Goal: Task Accomplishment & Management: Manage account settings

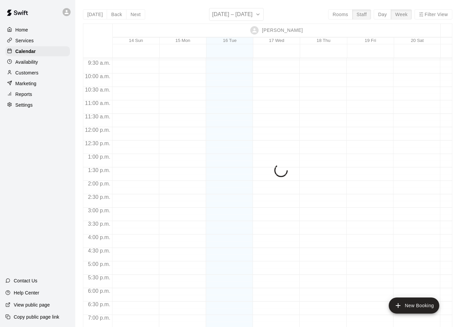
scroll to position [11, 0]
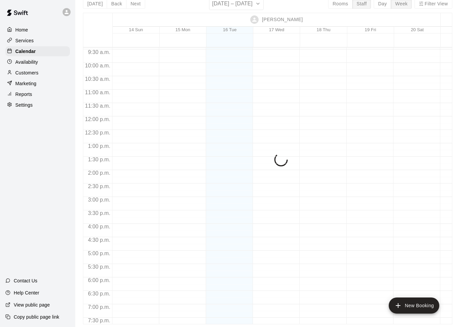
click at [21, 31] on p "Home" at bounding box center [21, 29] width 13 height 7
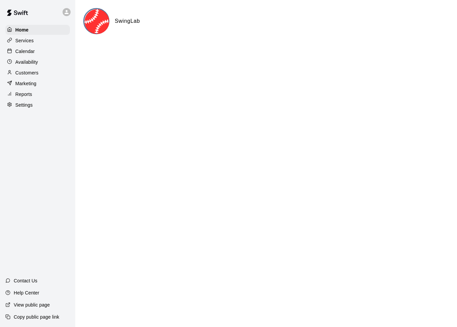
click at [23, 44] on p "Services" at bounding box center [24, 40] width 18 height 7
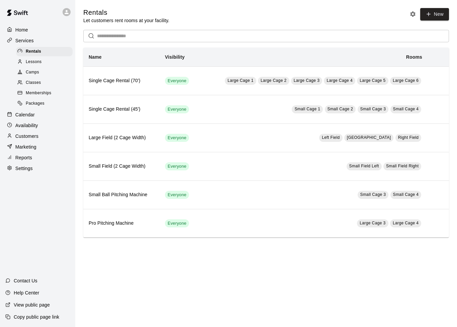
click at [28, 63] on span "Lessons" at bounding box center [34, 62] width 16 height 7
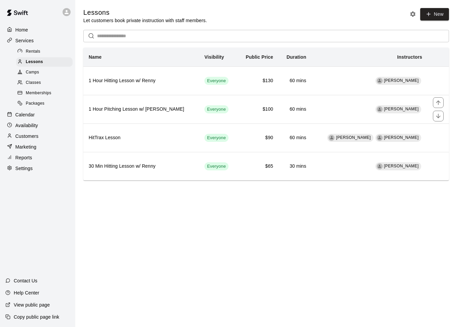
click at [434, 108] on div "simple table" at bounding box center [438, 102] width 11 height 11
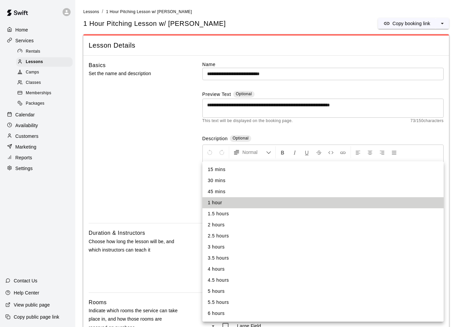
click at [423, 201] on li "1 hour" at bounding box center [323, 202] width 241 height 11
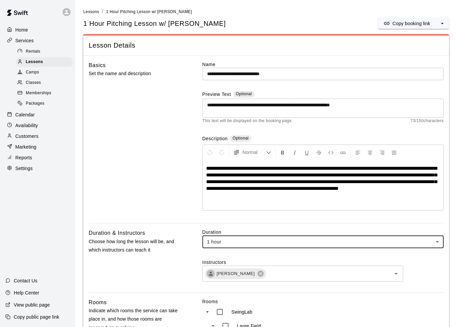
click at [422, 269] on div "Instructors [PERSON_NAME] ​" at bounding box center [323, 270] width 241 height 23
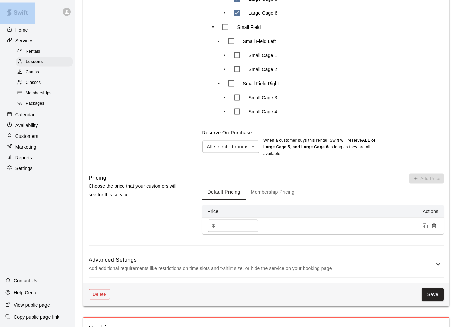
scroll to position [439, 0]
click at [238, 229] on input "***" at bounding box center [238, 225] width 40 height 12
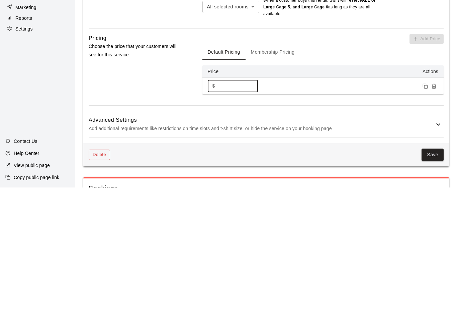
type input "***"
click at [432, 288] on button "Save" at bounding box center [433, 294] width 22 height 12
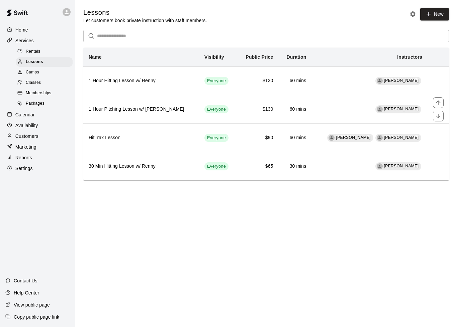
click at [441, 102] on icon "move item up" at bounding box center [438, 102] width 7 height 7
click at [438, 90] on icon "move item down" at bounding box center [438, 87] width 7 height 7
click at [338, 114] on td "[PERSON_NAME]" at bounding box center [370, 109] width 116 height 28
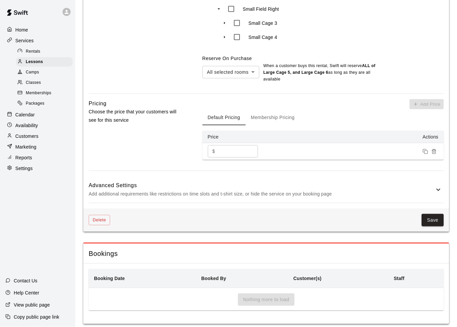
scroll to position [521, 0]
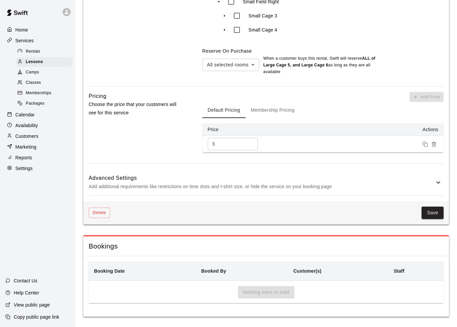
click at [436, 210] on button "Save" at bounding box center [433, 212] width 22 height 12
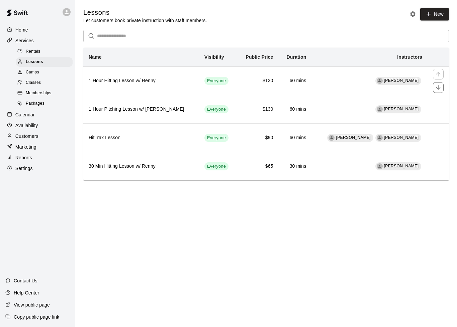
click at [349, 84] on td "[PERSON_NAME]" at bounding box center [370, 80] width 116 height 28
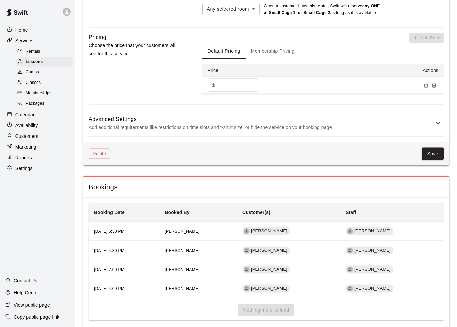
scroll to position [597, 0]
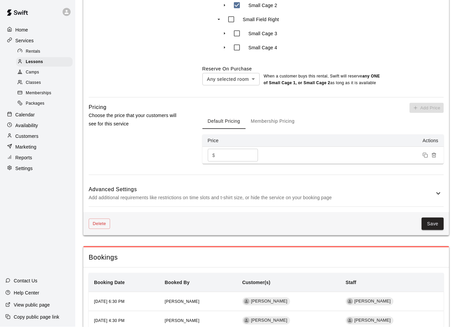
click at [295, 121] on button "Membership Pricing" at bounding box center [273, 121] width 55 height 16
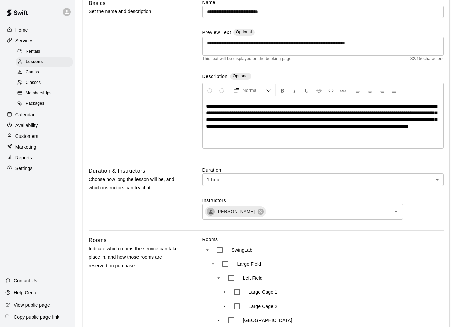
scroll to position [61, 0]
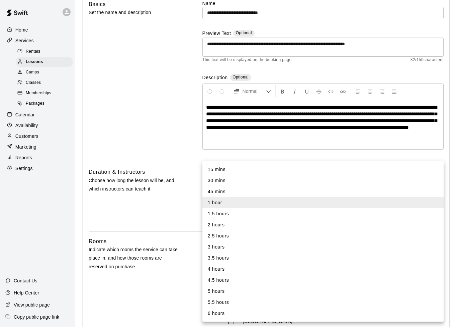
click at [382, 178] on li "30 mins" at bounding box center [323, 180] width 241 height 11
type input "**"
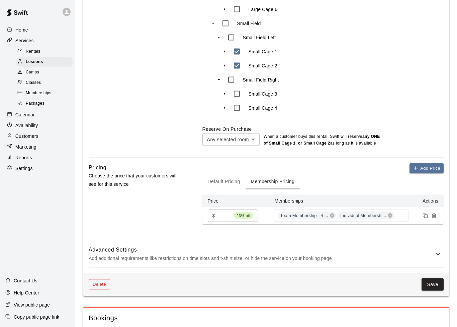
scroll to position [444, 0]
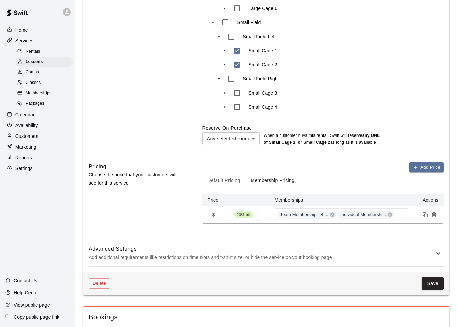
click at [222, 203] on th "Price" at bounding box center [236, 200] width 67 height 12
click at [217, 206] on th "Price" at bounding box center [236, 200] width 67 height 12
click at [225, 185] on button "Default Pricing" at bounding box center [224, 180] width 43 height 16
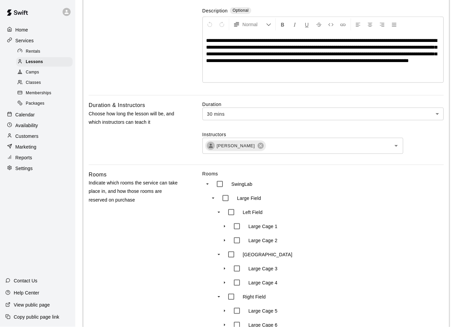
scroll to position [128, 0]
click at [432, 115] on body "**********" at bounding box center [228, 332] width 457 height 920
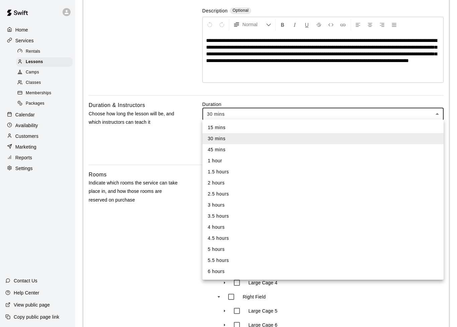
click at [303, 139] on li "30 mins" at bounding box center [323, 138] width 241 height 11
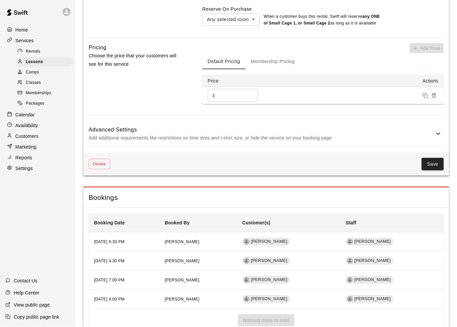
scroll to position [564, 0]
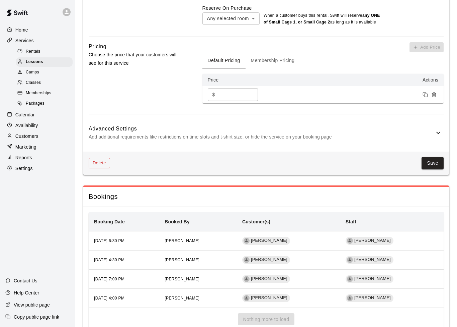
click at [241, 100] on input "***" at bounding box center [238, 94] width 40 height 12
type input "*"
type input "**"
click at [440, 163] on button "Save" at bounding box center [433, 163] width 22 height 12
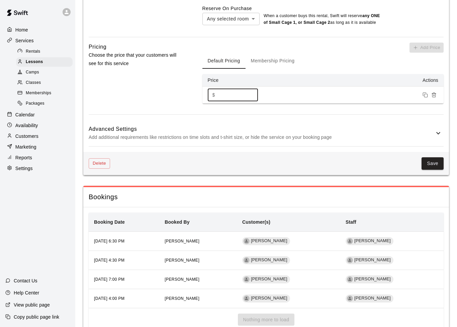
scroll to position [564, 0]
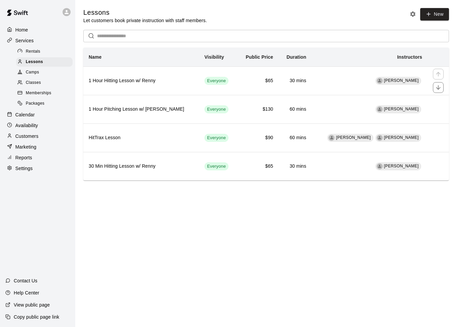
click at [360, 81] on td "[PERSON_NAME]" at bounding box center [370, 80] width 116 height 28
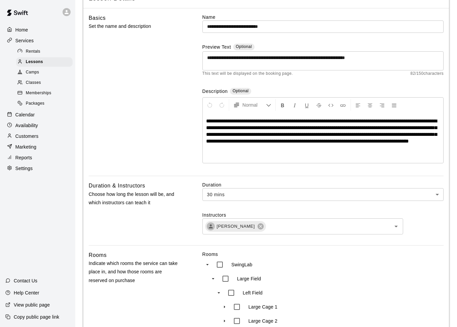
scroll to position [54, 0]
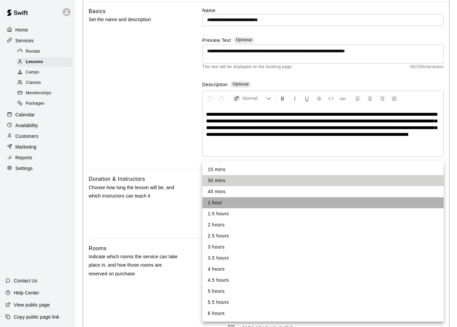
click at [273, 202] on li "1 hour" at bounding box center [323, 202] width 241 height 11
type input "**"
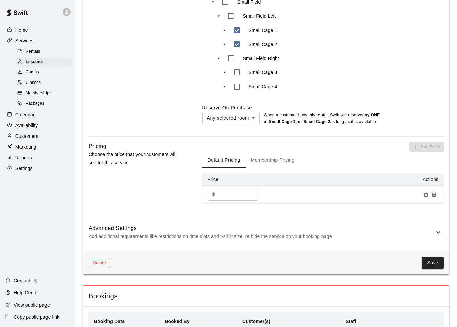
click at [242, 199] on input "**" at bounding box center [238, 194] width 40 height 12
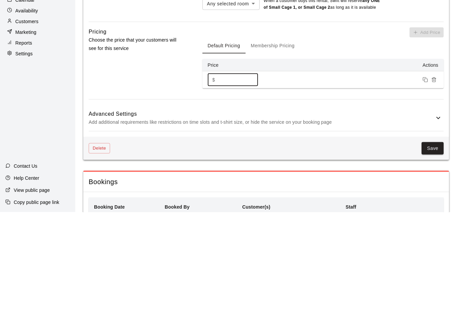
type input "*"
type input "***"
click at [438, 257] on button "Save" at bounding box center [433, 263] width 22 height 12
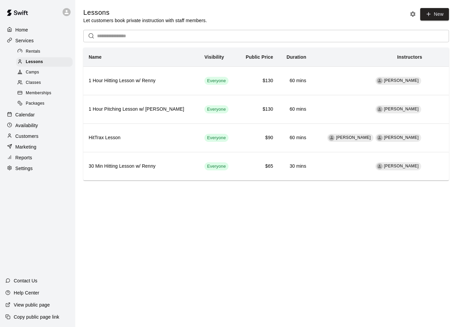
click at [436, 16] on link "New" at bounding box center [435, 14] width 29 height 12
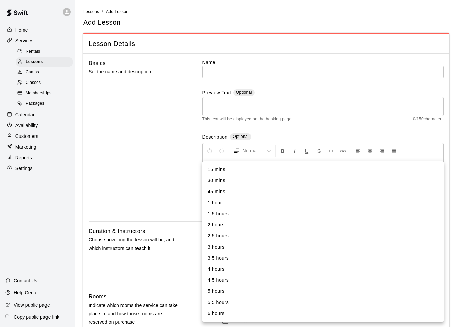
click at [381, 181] on li "30 mins" at bounding box center [323, 180] width 241 height 11
type input "**"
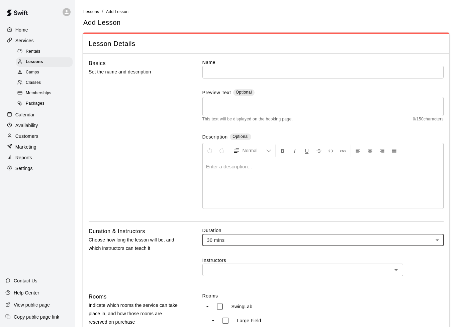
click at [394, 269] on icon "Open" at bounding box center [396, 270] width 8 height 8
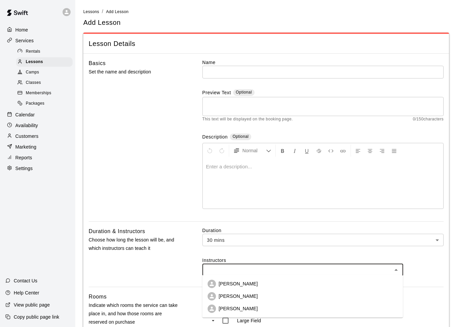
scroll to position [26, 0]
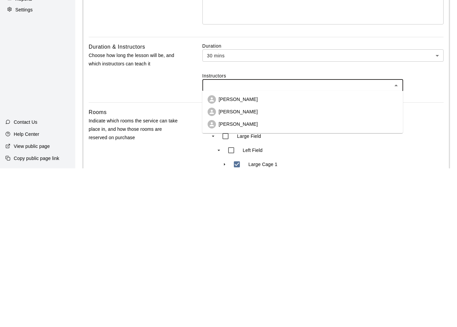
click at [276, 251] on li "[PERSON_NAME]" at bounding box center [303, 257] width 201 height 12
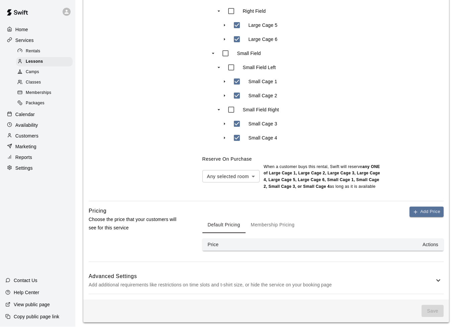
scroll to position [418, 0]
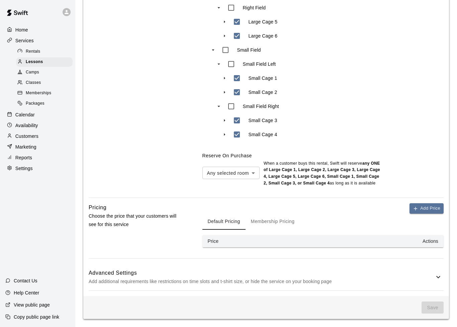
click at [395, 241] on th "Actions" at bounding box center [357, 241] width 174 height 12
click at [430, 244] on th "Actions" at bounding box center [357, 241] width 174 height 12
click at [428, 209] on button "Add Price" at bounding box center [427, 208] width 34 height 10
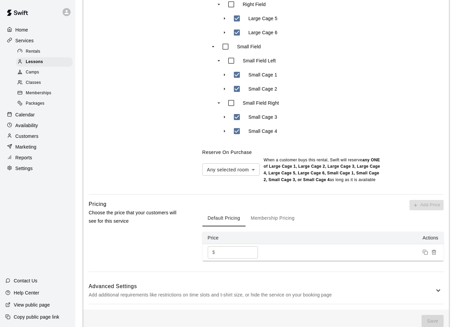
click at [250, 251] on input "*" at bounding box center [238, 252] width 40 height 12
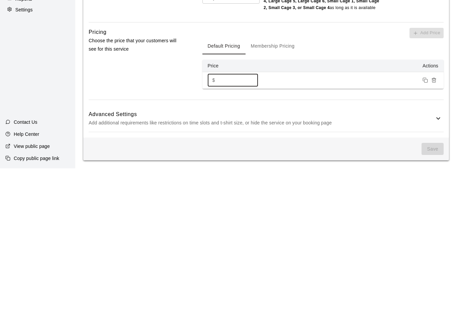
click at [248, 232] on input "*" at bounding box center [238, 238] width 40 height 12
type input "*"
type input "**"
click at [424, 268] on h6 "Advanced Settings" at bounding box center [262, 272] width 346 height 9
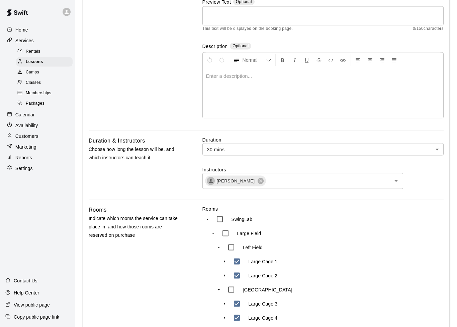
scroll to position [0, 0]
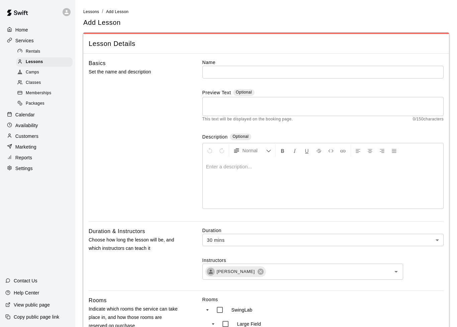
click at [24, 34] on div "Home" at bounding box center [37, 30] width 65 height 10
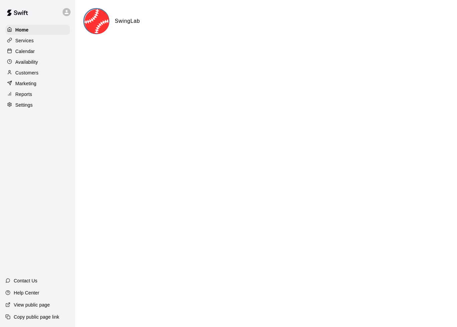
click at [28, 43] on p "Services" at bounding box center [24, 40] width 18 height 7
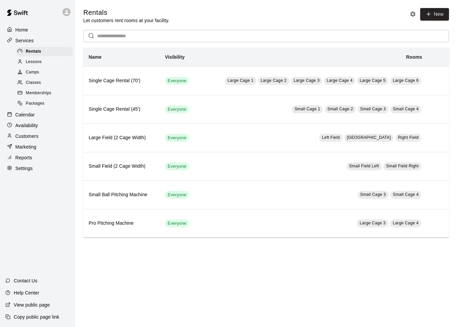
click at [24, 28] on p "Home" at bounding box center [21, 29] width 13 height 7
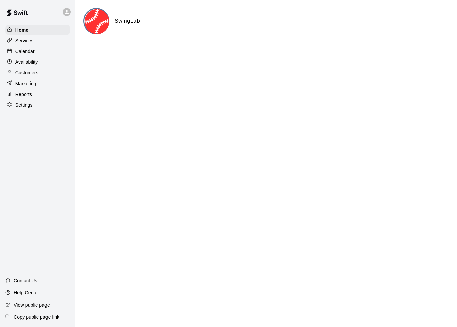
click at [23, 41] on p "Services" at bounding box center [24, 40] width 18 height 7
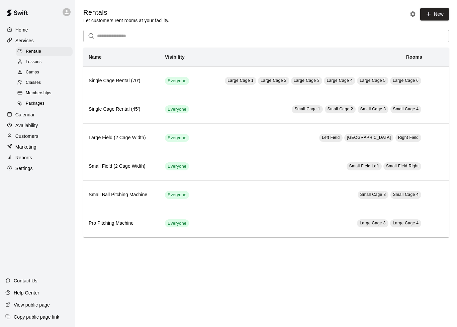
click at [22, 113] on p "Calendar" at bounding box center [24, 114] width 19 height 7
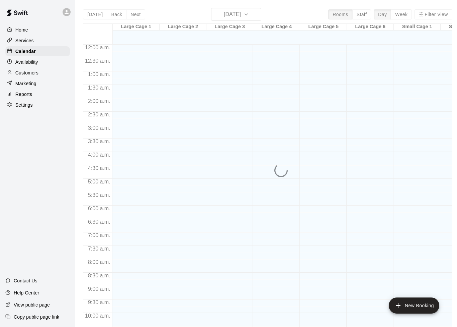
scroll to position [334, 0]
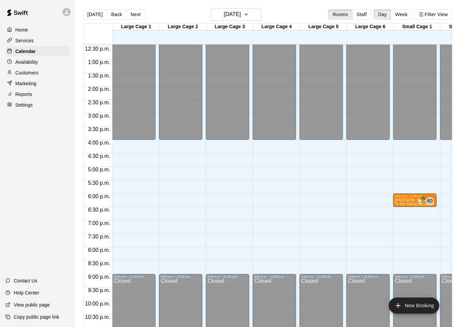
click at [403, 13] on button "Week" at bounding box center [401, 14] width 21 height 10
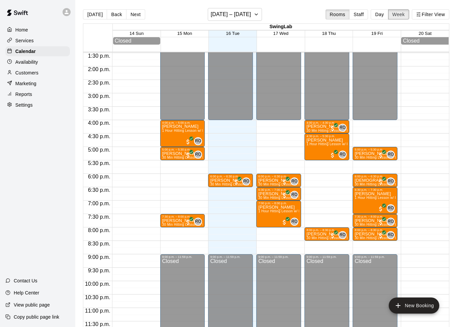
scroll to position [362, 0]
